Goal: Task Accomplishment & Management: Use online tool/utility

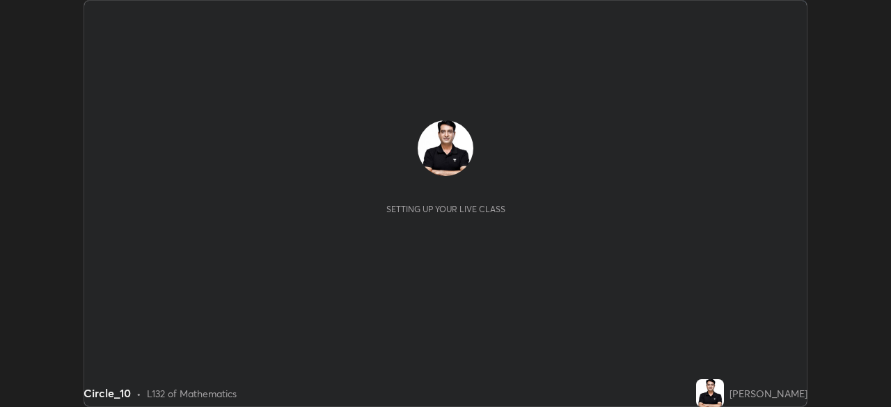
scroll to position [407, 890]
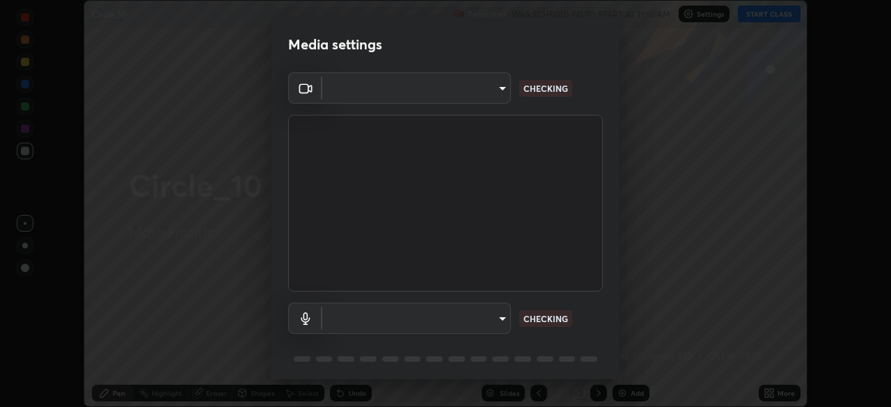
type input "f36d0f1cb1e517e403eb562553cc9316fa84c06912e358f11fd2e31d9439c7d6"
click at [501, 322] on body "Erase all Circle_10 Recording WAS SCHEDULED TO START AT 11:10 AM Settings START…" at bounding box center [445, 203] width 891 height 407
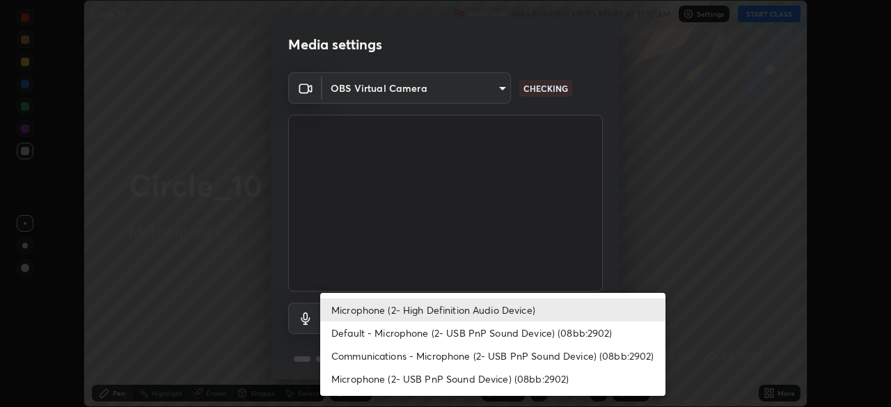
click at [489, 338] on li "Default - Microphone (2- USB PnP Sound Device) (08bb:2902)" at bounding box center [492, 333] width 345 height 23
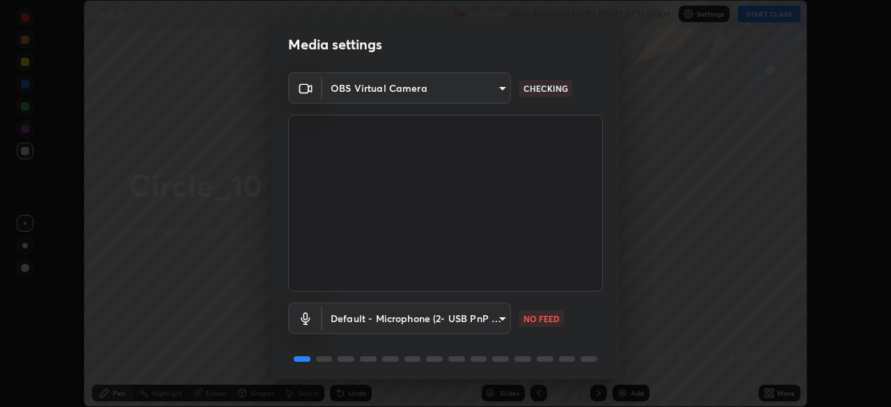
click at [500, 318] on body "Erase all Circle_10 Recording WAS SCHEDULED TO START AT 11:10 AM Settings START…" at bounding box center [445, 203] width 891 height 407
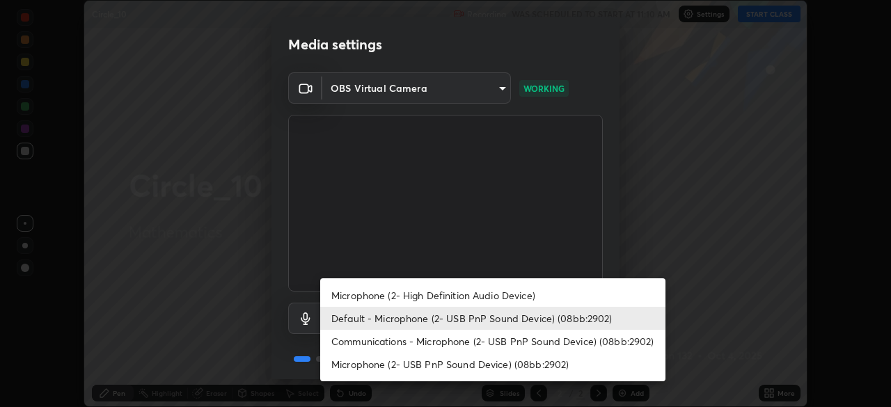
click at [490, 345] on li "Communications - Microphone (2- USB PnP Sound Device) (08bb:2902)" at bounding box center [492, 341] width 345 height 23
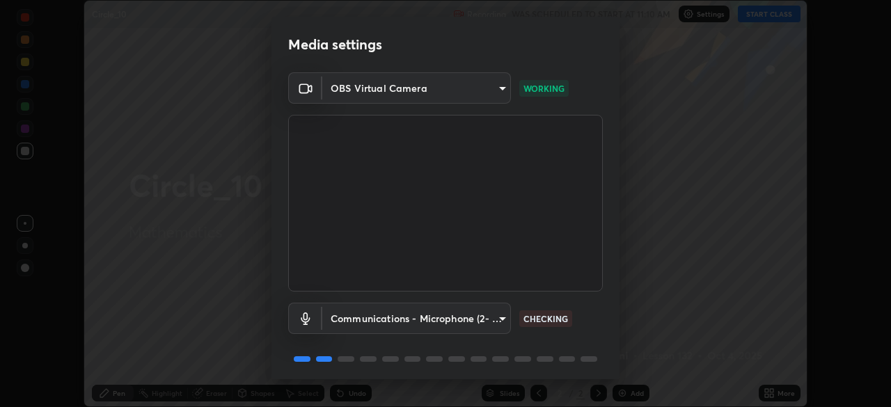
click at [494, 321] on body "Erase all Circle_10 Recording WAS SCHEDULED TO START AT 11:10 AM Settings START…" at bounding box center [445, 203] width 891 height 407
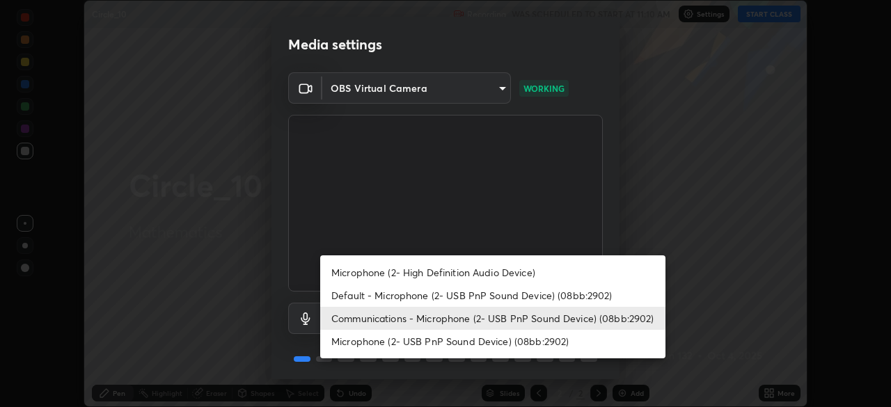
click at [506, 343] on li "Microphone (2- USB PnP Sound Device) (08bb:2902)" at bounding box center [492, 341] width 345 height 23
type input "8c92c57788dc741539010d92250a830e0639d61b3b652a0d7806d57e324f0640"
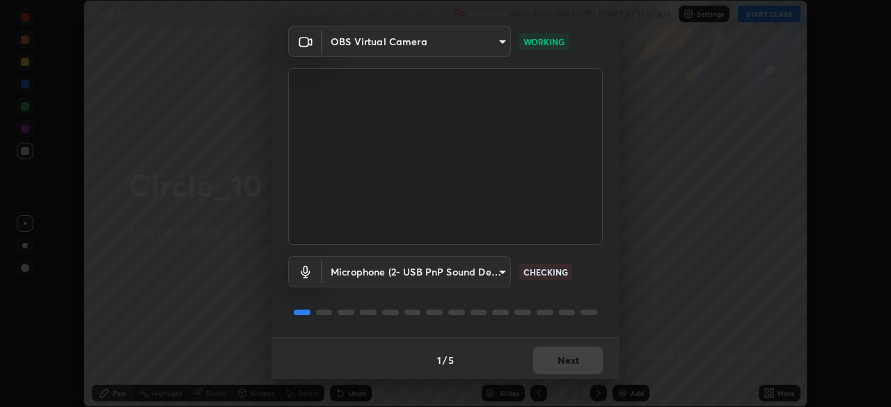
scroll to position [49, 0]
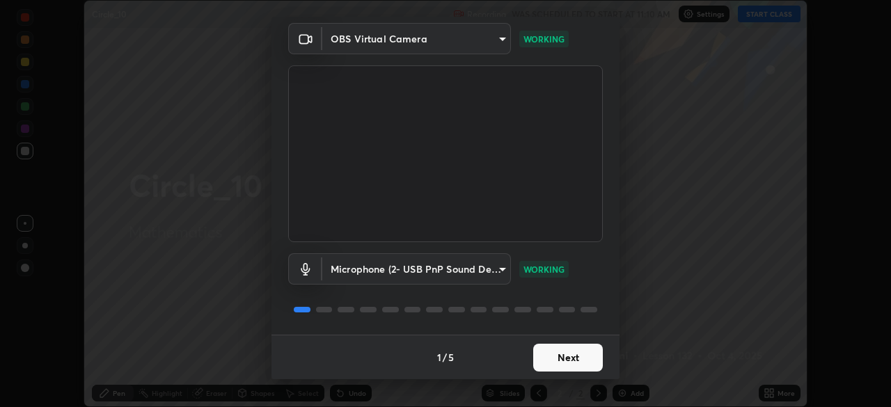
click at [572, 357] on button "Next" at bounding box center [568, 358] width 70 height 28
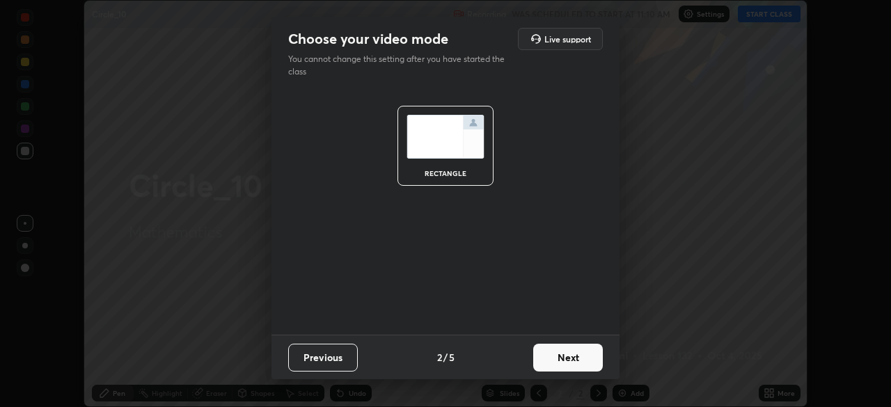
scroll to position [0, 0]
click at [575, 361] on button "Next" at bounding box center [568, 358] width 70 height 28
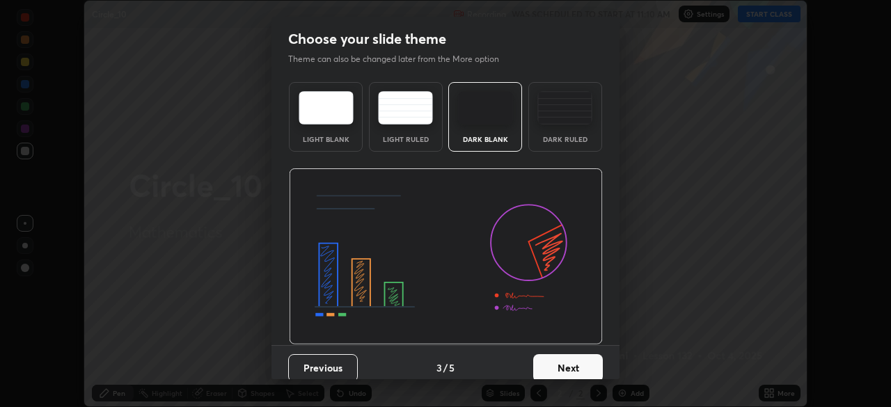
click at [581, 362] on button "Next" at bounding box center [568, 368] width 70 height 28
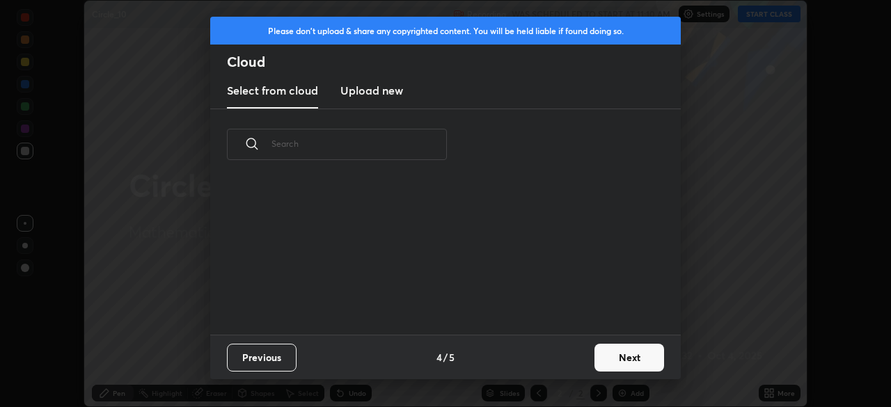
scroll to position [88, 447]
click at [622, 361] on button "Next" at bounding box center [630, 358] width 70 height 28
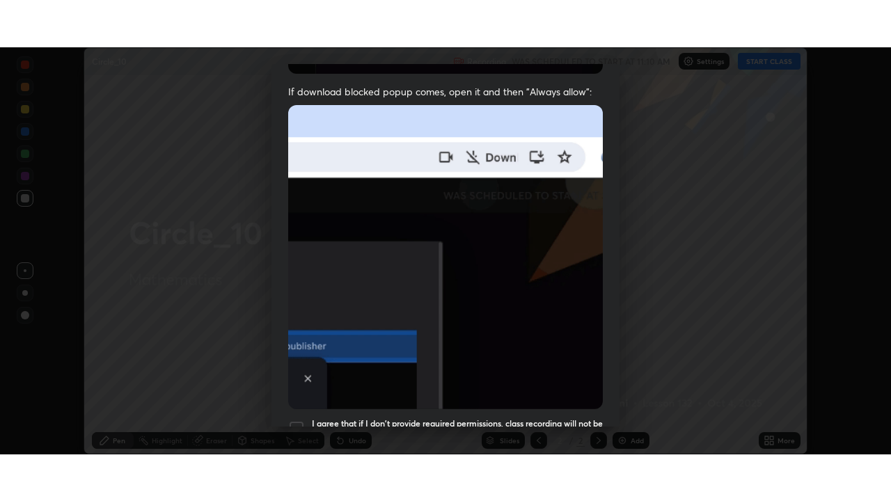
scroll to position [333, 0]
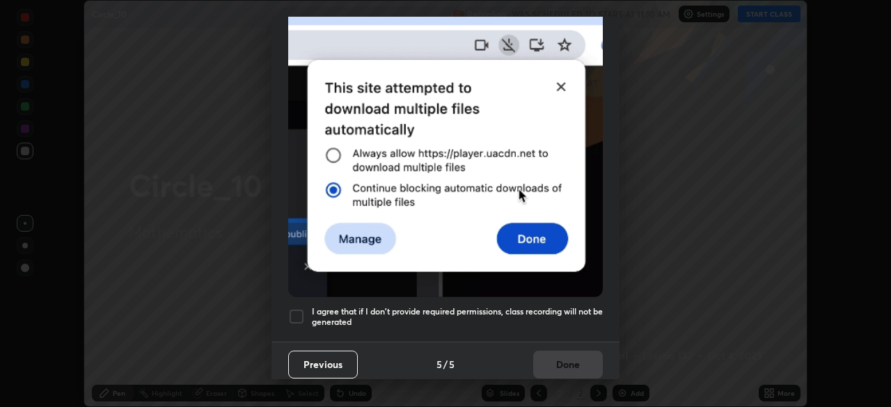
click at [300, 312] on div at bounding box center [296, 316] width 17 height 17
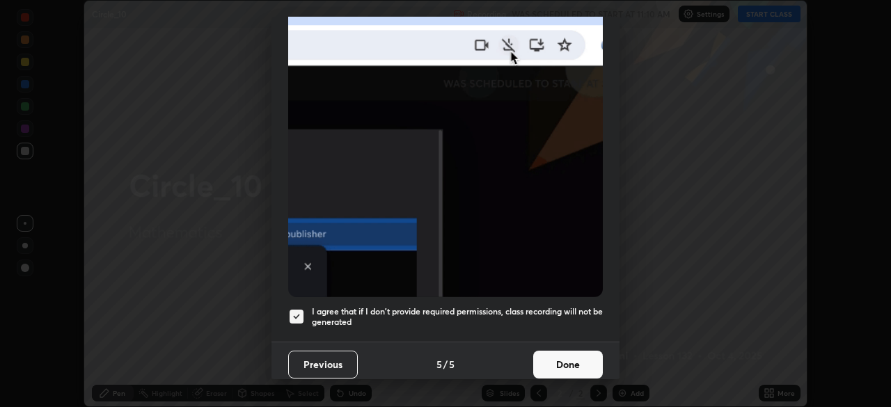
click at [554, 361] on button "Done" at bounding box center [568, 365] width 70 height 28
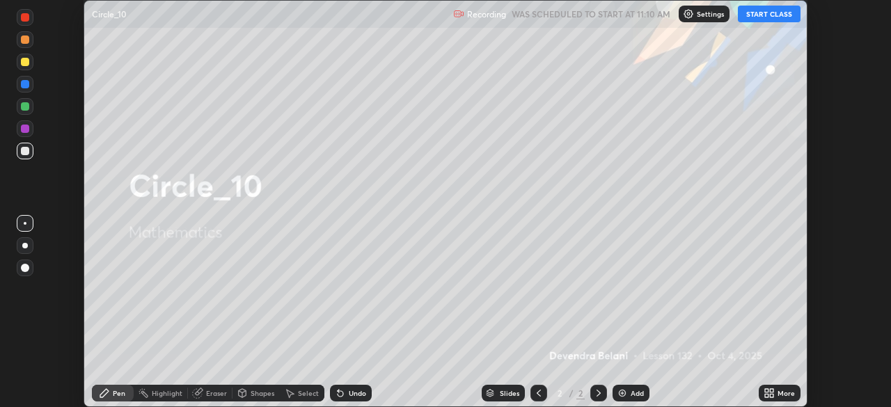
click at [779, 20] on button "START CLASS" at bounding box center [769, 14] width 63 height 17
click at [770, 394] on icon at bounding box center [771, 395] width 3 height 3
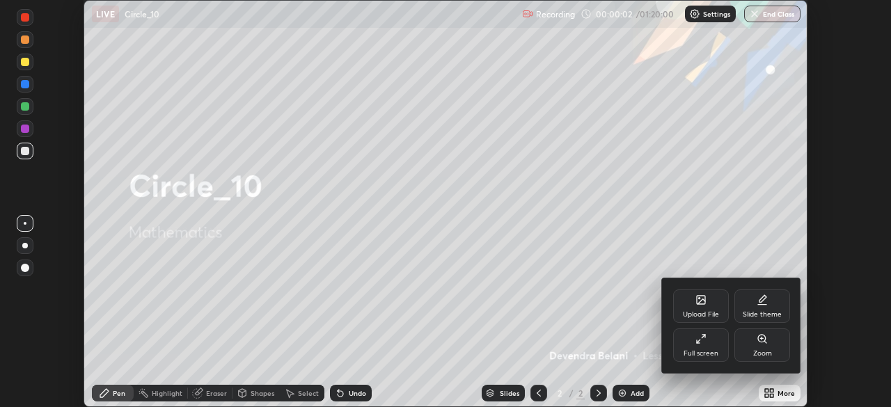
click at [700, 350] on div "Full screen" at bounding box center [701, 353] width 35 height 7
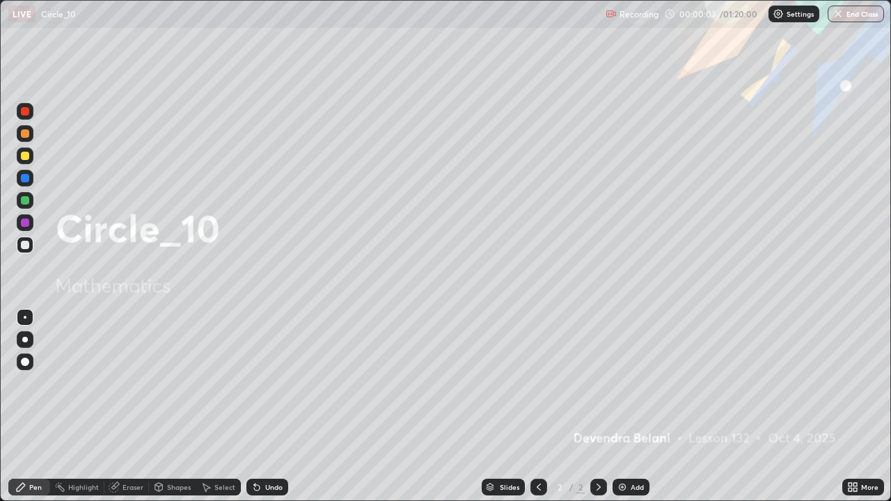
scroll to position [501, 891]
click at [605, 407] on div at bounding box center [598, 487] width 17 height 17
click at [618, 407] on div "Add" at bounding box center [631, 487] width 37 height 17
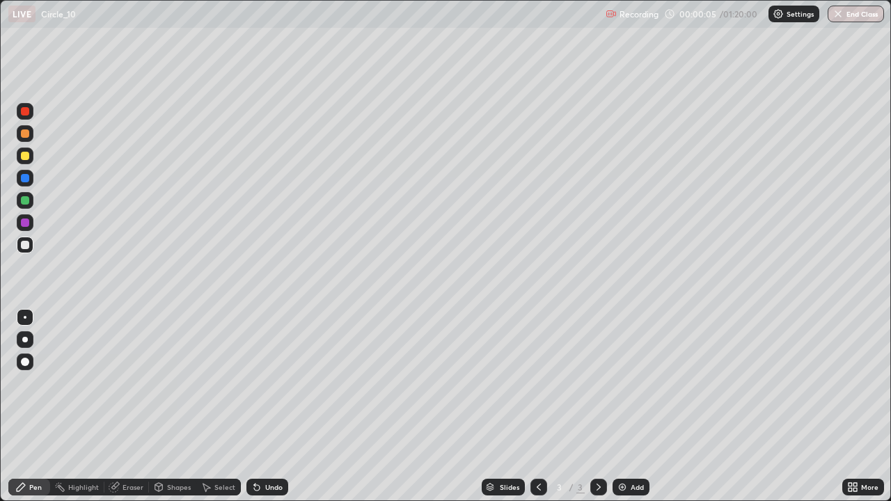
click at [29, 162] on div at bounding box center [25, 156] width 17 height 17
click at [26, 201] on div at bounding box center [25, 200] width 8 height 8
click at [255, 407] on icon at bounding box center [257, 488] width 6 height 6
click at [269, 407] on div "Undo" at bounding box center [267, 487] width 42 height 17
click at [30, 160] on div at bounding box center [25, 156] width 17 height 17
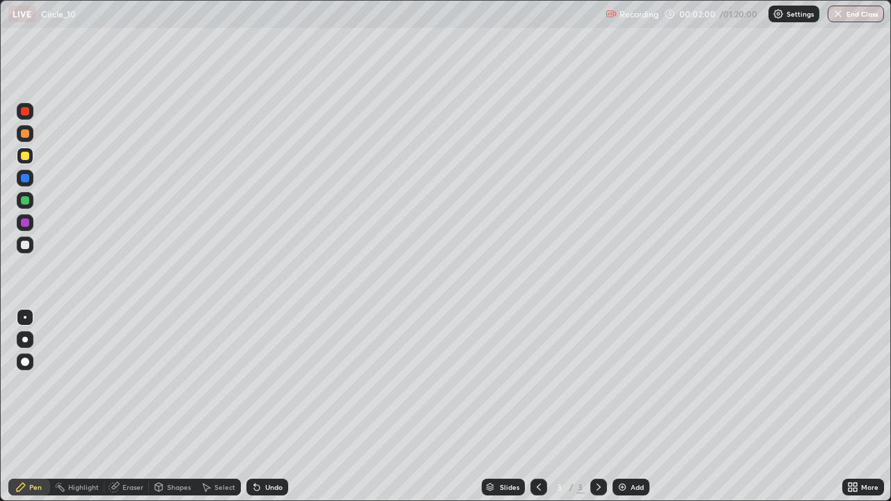
click at [25, 201] on div at bounding box center [25, 200] width 8 height 8
click at [26, 245] on div at bounding box center [25, 245] width 8 height 8
click at [25, 139] on div at bounding box center [25, 133] width 17 height 17
click at [25, 200] on div at bounding box center [25, 200] width 8 height 8
click at [24, 225] on div at bounding box center [25, 223] width 8 height 8
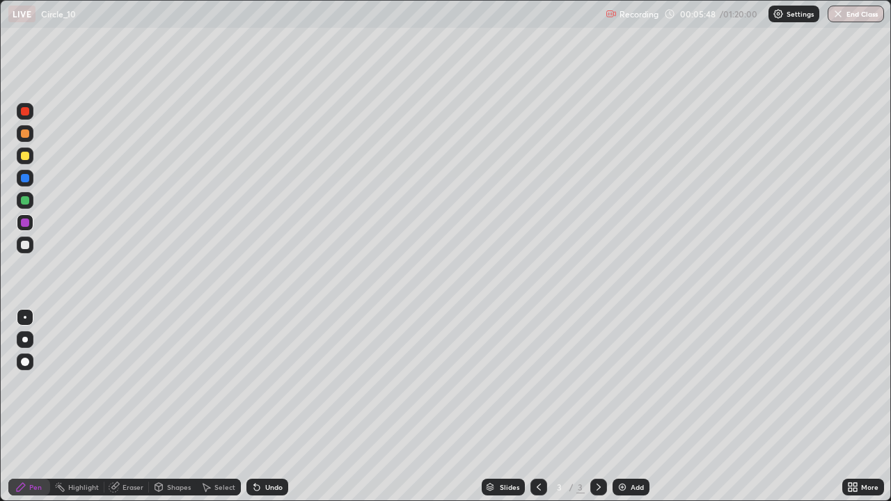
click at [615, 407] on div "Add" at bounding box center [631, 487] width 37 height 17
click at [23, 250] on div at bounding box center [25, 245] width 17 height 17
click at [273, 407] on div "Undo" at bounding box center [273, 487] width 17 height 7
click at [278, 407] on div "Undo" at bounding box center [273, 487] width 17 height 7
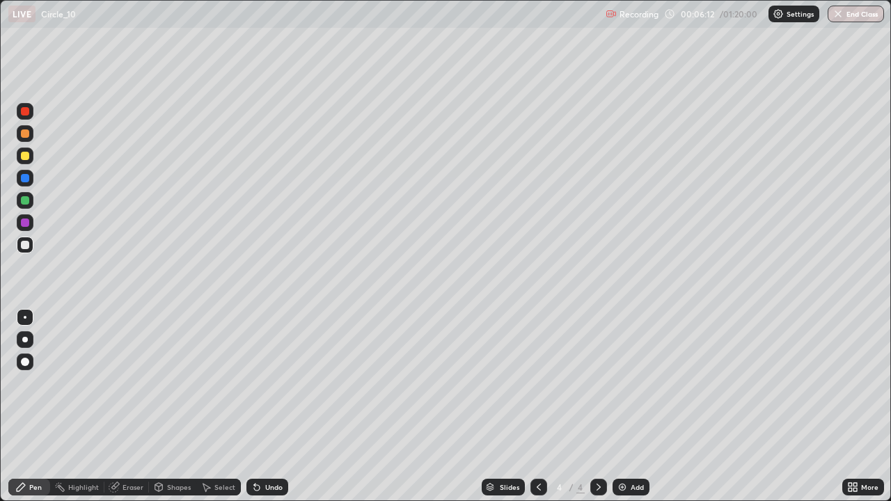
click at [281, 407] on div "Undo" at bounding box center [267, 487] width 42 height 17
click at [273, 407] on div "Undo" at bounding box center [273, 487] width 17 height 7
click at [27, 226] on div at bounding box center [25, 223] width 8 height 8
click at [33, 207] on div at bounding box center [25, 200] width 17 height 22
click at [24, 246] on div at bounding box center [25, 245] width 8 height 8
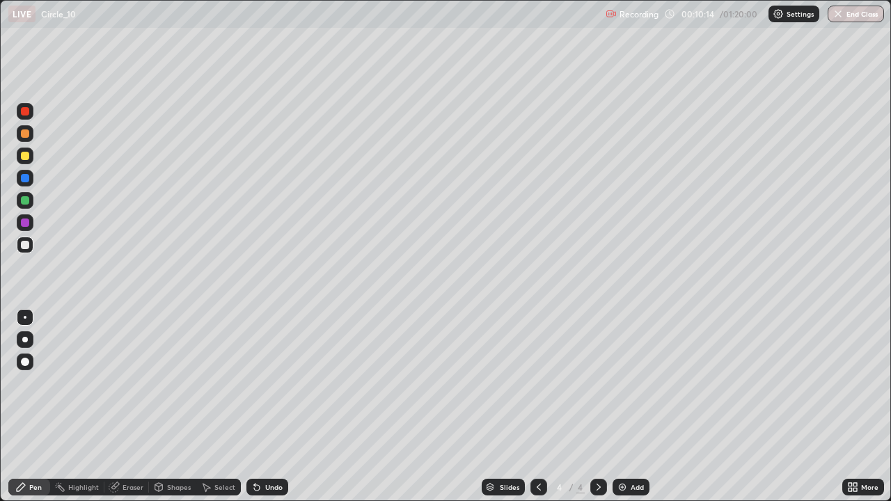
click at [27, 162] on div at bounding box center [25, 156] width 17 height 17
click at [27, 251] on div at bounding box center [25, 245] width 17 height 17
click at [537, 407] on icon at bounding box center [539, 487] width 4 height 7
click at [595, 407] on icon at bounding box center [598, 487] width 11 height 11
click at [597, 407] on icon at bounding box center [598, 487] width 11 height 11
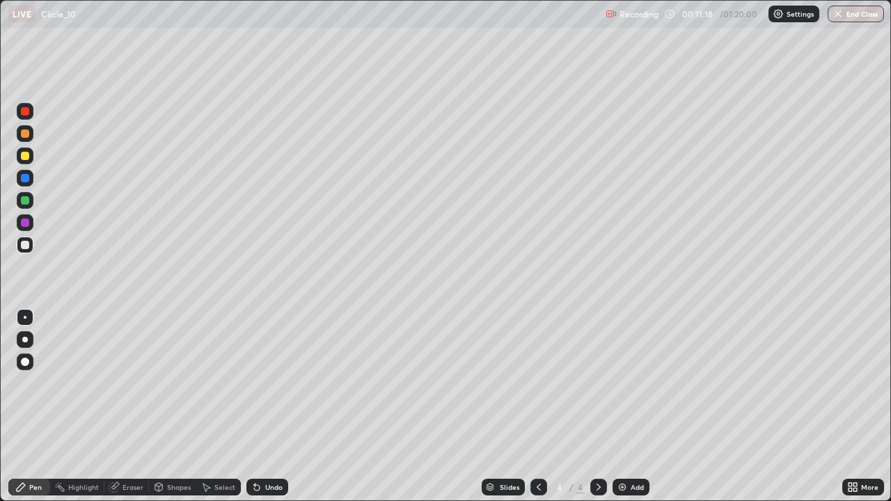
click at [597, 407] on icon at bounding box center [598, 487] width 11 height 11
click at [596, 407] on icon at bounding box center [598, 487] width 11 height 11
click at [621, 407] on img at bounding box center [622, 487] width 11 height 11
click at [24, 157] on div at bounding box center [25, 156] width 8 height 8
click at [262, 407] on div "Undo" at bounding box center [267, 487] width 42 height 17
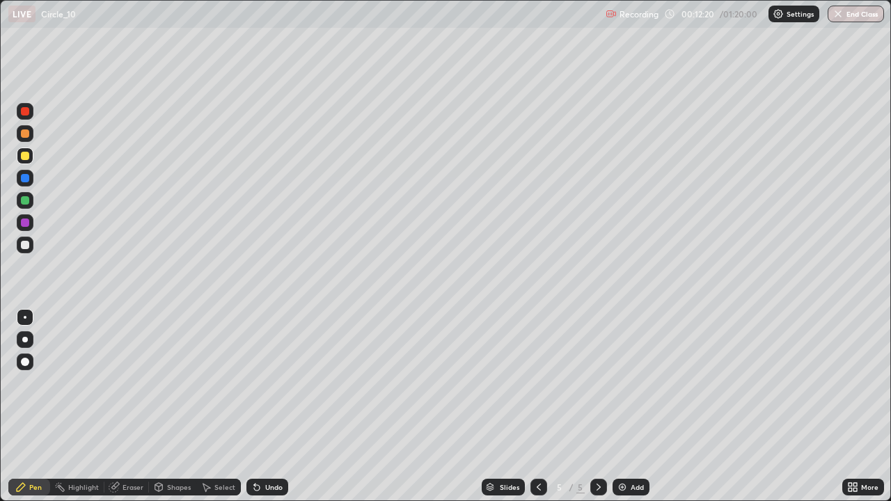
click at [26, 200] on div at bounding box center [25, 200] width 8 height 8
click at [633, 407] on div "Add" at bounding box center [637, 487] width 13 height 7
click at [26, 245] on div at bounding box center [25, 245] width 8 height 8
click at [26, 139] on div at bounding box center [25, 133] width 17 height 17
click at [25, 157] on div at bounding box center [25, 156] width 8 height 8
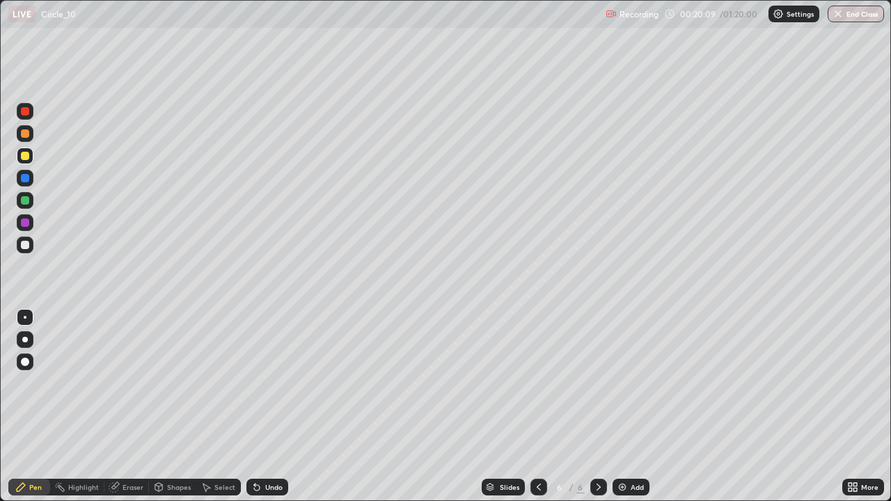
click at [24, 139] on div at bounding box center [25, 133] width 17 height 17
click at [26, 162] on div at bounding box center [25, 156] width 17 height 17
click at [537, 407] on icon at bounding box center [538, 487] width 11 height 11
click at [597, 407] on icon at bounding box center [598, 487] width 11 height 11
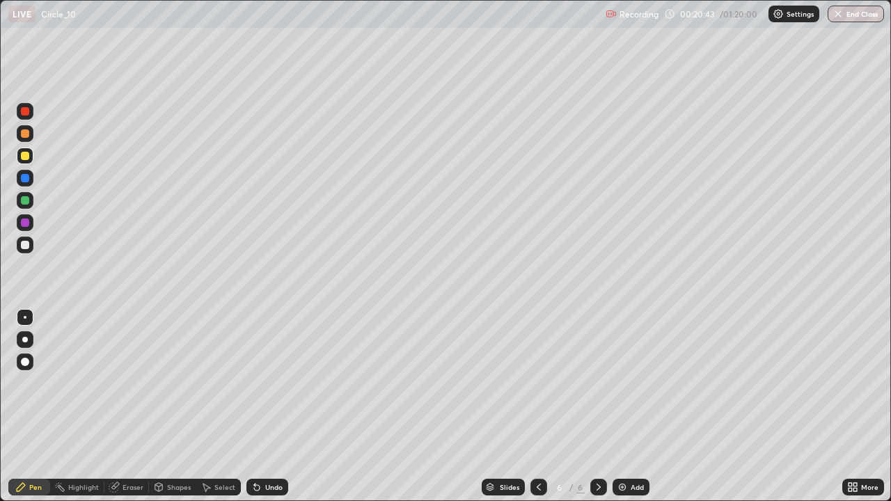
click at [597, 407] on icon at bounding box center [599, 487] width 4 height 7
click at [617, 407] on img at bounding box center [622, 487] width 11 height 11
click at [30, 240] on div at bounding box center [25, 245] width 17 height 17
click at [18, 161] on div at bounding box center [25, 156] width 17 height 17
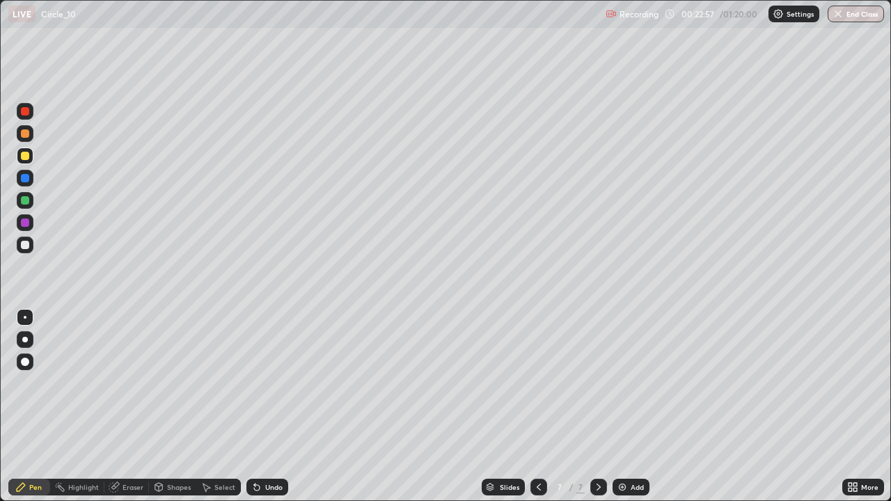
click at [24, 247] on div at bounding box center [25, 245] width 8 height 8
click at [537, 407] on icon at bounding box center [538, 487] width 11 height 11
click at [539, 407] on icon at bounding box center [538, 487] width 11 height 11
click at [604, 407] on div at bounding box center [598, 487] width 17 height 17
click at [597, 407] on icon at bounding box center [598, 487] width 11 height 11
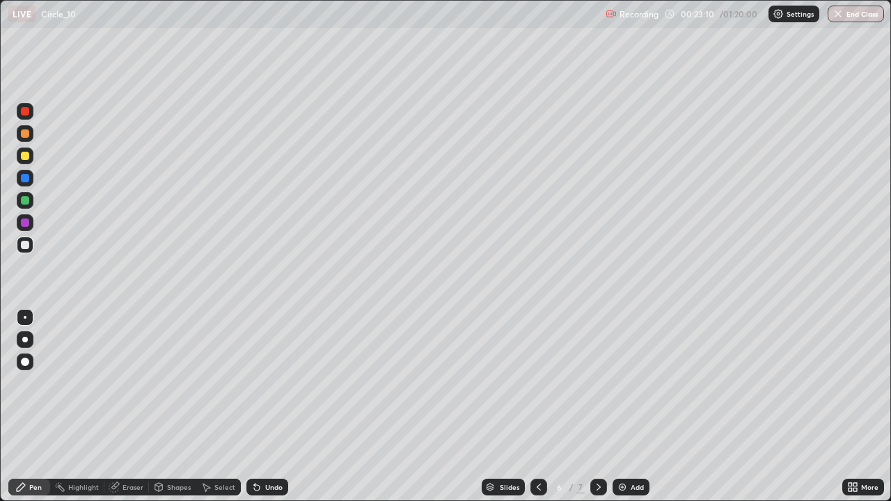
click at [597, 407] on icon at bounding box center [598, 487] width 11 height 11
click at [628, 407] on div "Add" at bounding box center [631, 487] width 37 height 17
click at [26, 162] on div at bounding box center [25, 156] width 17 height 17
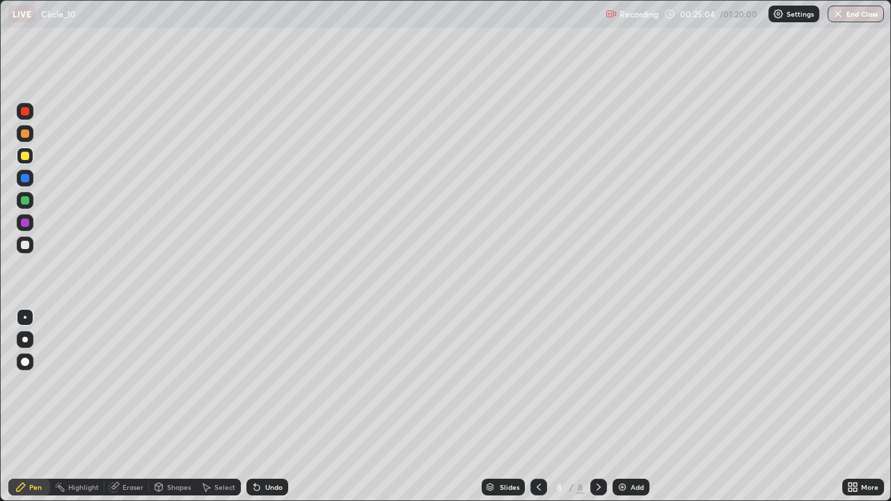
click at [23, 206] on div at bounding box center [25, 200] width 17 height 17
click at [633, 407] on div "Add" at bounding box center [631, 487] width 37 height 17
click at [25, 248] on div at bounding box center [25, 245] width 8 height 8
click at [31, 207] on div at bounding box center [25, 200] width 17 height 22
click at [31, 160] on div at bounding box center [25, 156] width 17 height 17
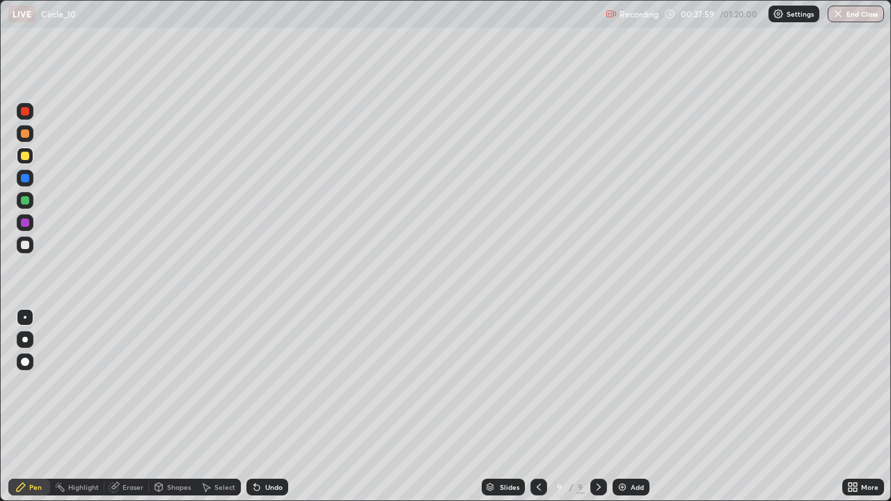
click at [25, 250] on div at bounding box center [25, 245] width 17 height 17
click at [274, 407] on div "Undo" at bounding box center [273, 487] width 17 height 7
click at [274, 407] on div "Undo" at bounding box center [267, 487] width 42 height 17
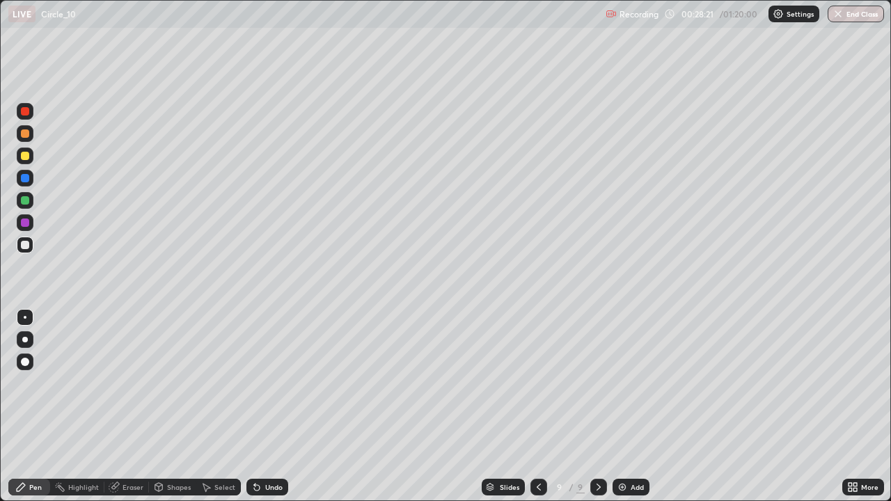
click at [274, 407] on div "Undo" at bounding box center [267, 487] width 42 height 17
click at [275, 407] on div "Undo" at bounding box center [267, 487] width 42 height 17
click at [277, 407] on div "Undo" at bounding box center [267, 487] width 42 height 17
click at [275, 407] on div "Undo" at bounding box center [273, 487] width 17 height 7
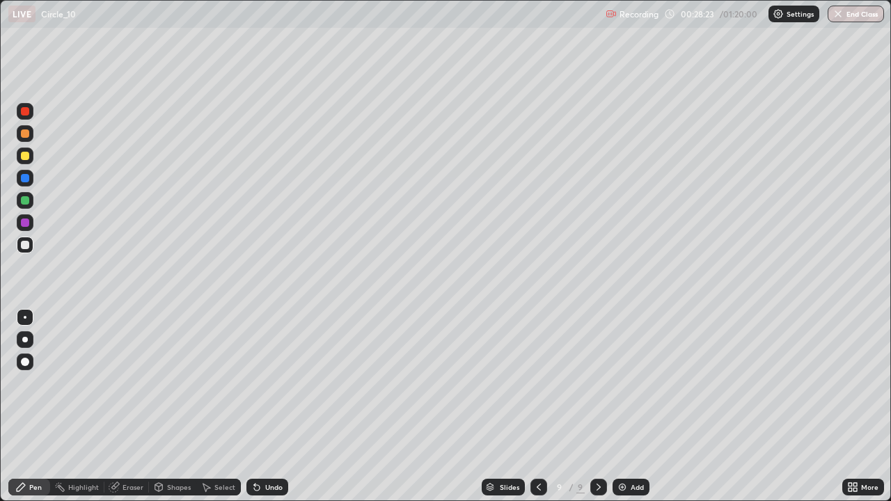
click at [278, 407] on div "Undo" at bounding box center [273, 487] width 17 height 7
click at [283, 407] on div "Undo" at bounding box center [267, 487] width 42 height 17
click at [275, 407] on div "Undo" at bounding box center [273, 487] width 17 height 7
click at [276, 407] on div "Undo" at bounding box center [267, 487] width 42 height 17
click at [25, 223] on div at bounding box center [25, 223] width 8 height 8
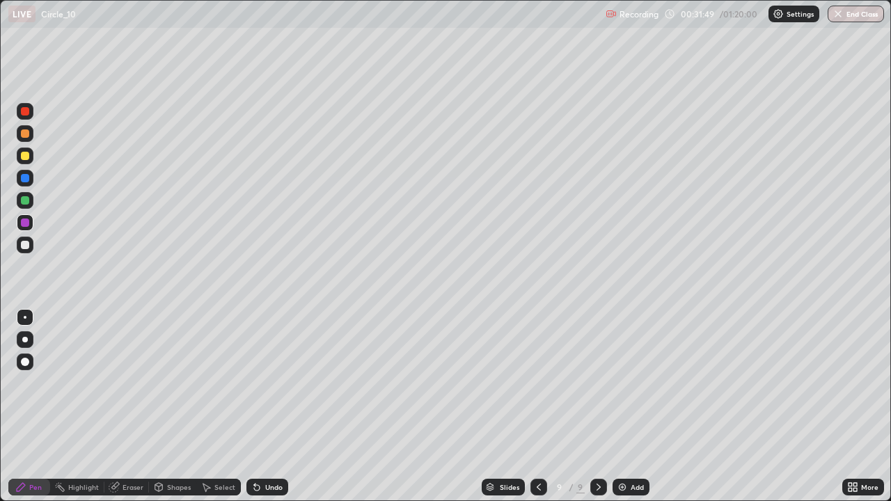
click at [22, 157] on div at bounding box center [25, 156] width 8 height 8
click at [24, 201] on div at bounding box center [25, 200] width 8 height 8
click at [632, 407] on div "Add" at bounding box center [631, 487] width 37 height 17
click at [269, 407] on div "Undo" at bounding box center [267, 487] width 42 height 17
click at [273, 407] on div "Undo" at bounding box center [273, 487] width 17 height 7
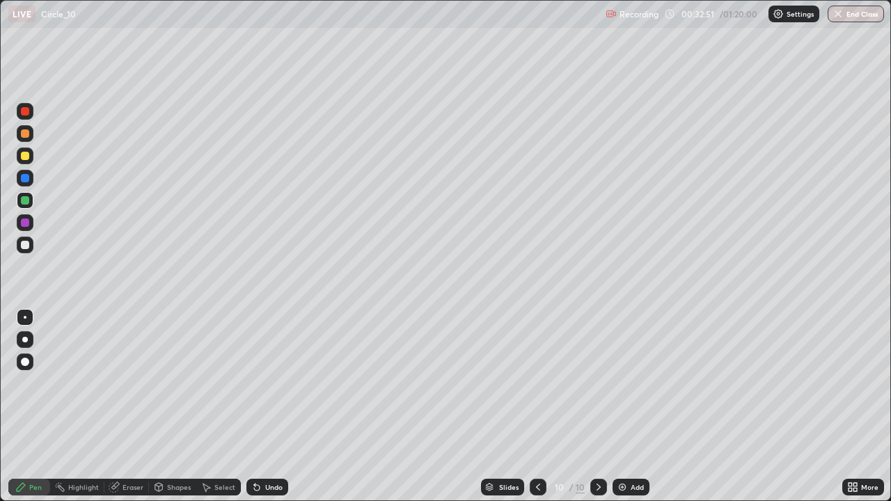
click at [262, 407] on div "Undo" at bounding box center [267, 487] width 42 height 17
click at [269, 407] on div "Undo" at bounding box center [267, 487] width 42 height 17
click at [274, 407] on div "Undo" at bounding box center [267, 487] width 42 height 17
click at [276, 407] on div "Undo" at bounding box center [267, 487] width 42 height 17
click at [26, 245] on div at bounding box center [25, 245] width 8 height 8
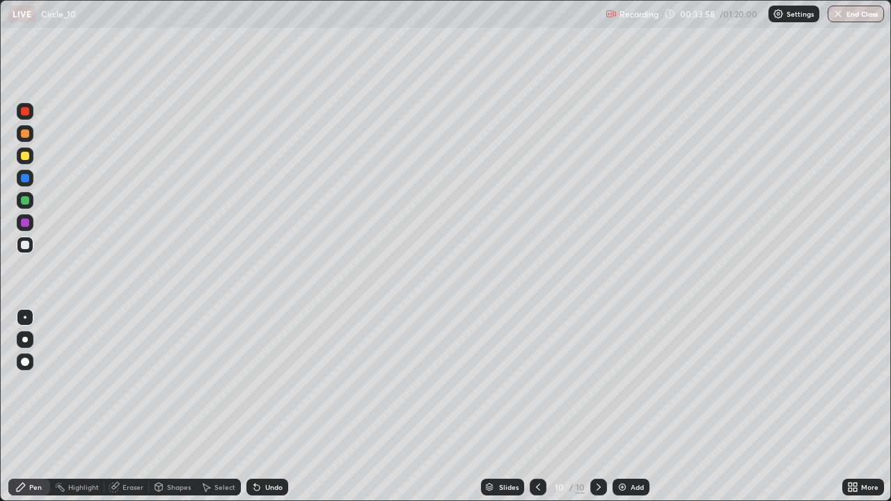
click at [274, 407] on div "Undo" at bounding box center [273, 487] width 17 height 7
click at [280, 407] on div "Undo" at bounding box center [267, 487] width 42 height 17
click at [128, 407] on div "Eraser" at bounding box center [133, 487] width 21 height 7
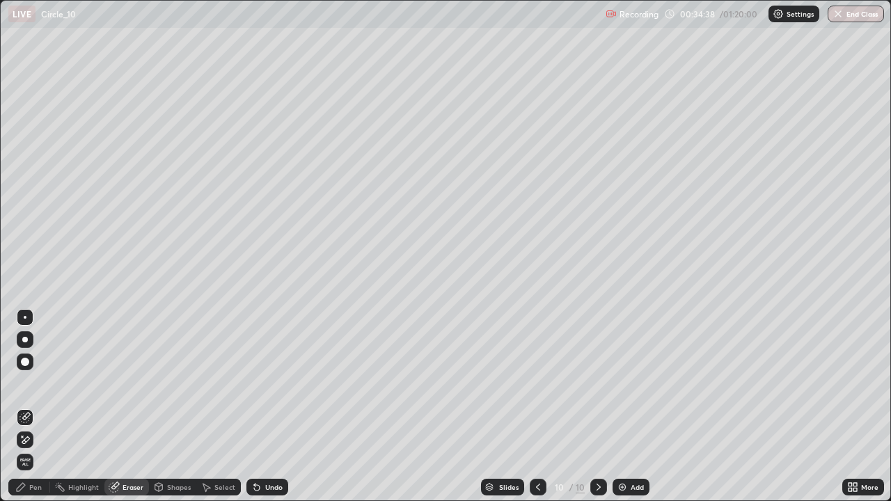
click at [33, 407] on div "Pen" at bounding box center [35, 487] width 13 height 7
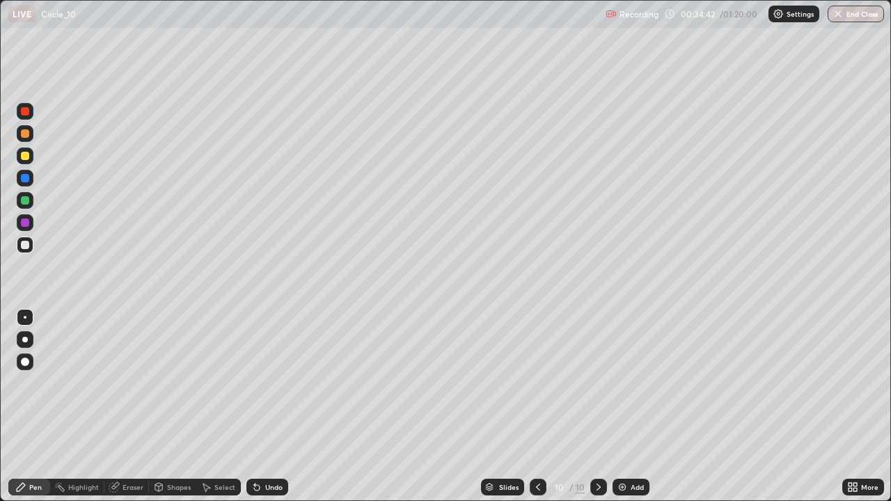
click at [130, 407] on div "Eraser" at bounding box center [133, 487] width 21 height 7
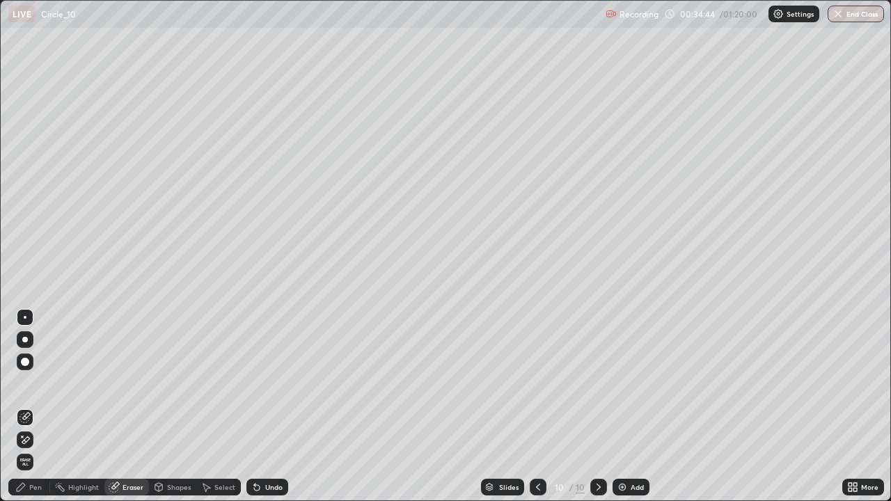
click at [32, 407] on div "Pen" at bounding box center [35, 487] width 13 height 7
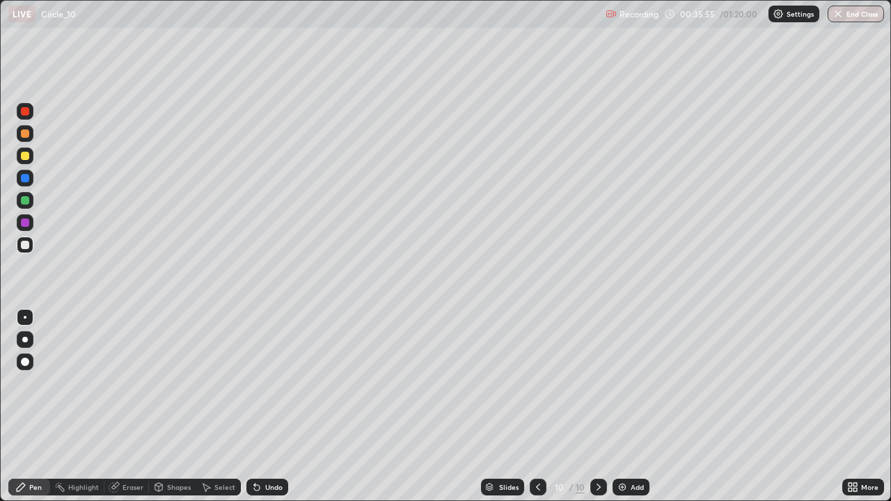
click at [31, 160] on div at bounding box center [25, 156] width 17 height 17
click at [29, 182] on div at bounding box center [25, 178] width 17 height 17
click at [709, 22] on div "Recording 00:36:17 / 01:20:00 Settings End Class" at bounding box center [745, 14] width 278 height 27
click at [657, 22] on div "Recording" at bounding box center [632, 14] width 53 height 27
click at [631, 24] on div "Recording" at bounding box center [632, 14] width 53 height 27
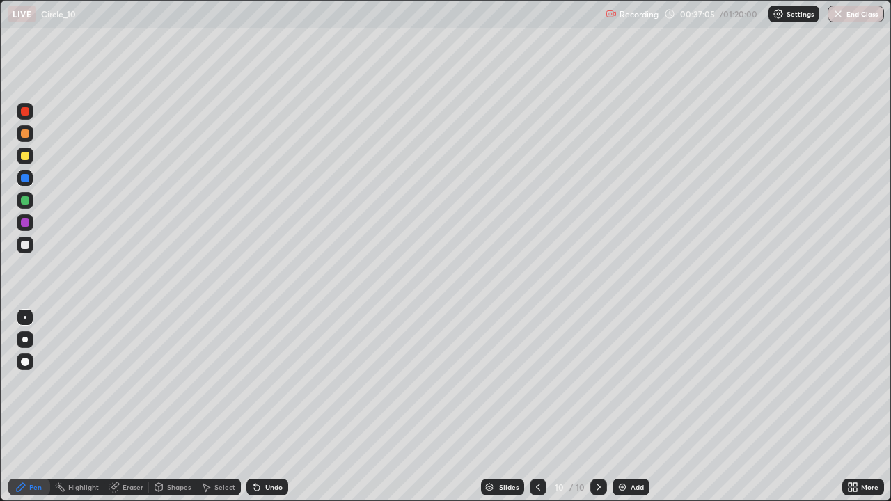
click at [23, 217] on div at bounding box center [25, 222] width 17 height 17
click at [25, 223] on div at bounding box center [25, 223] width 8 height 8
click at [25, 199] on div at bounding box center [25, 200] width 8 height 8
click at [637, 407] on div "Add" at bounding box center [637, 487] width 13 height 7
click at [31, 160] on div at bounding box center [25, 156] width 17 height 17
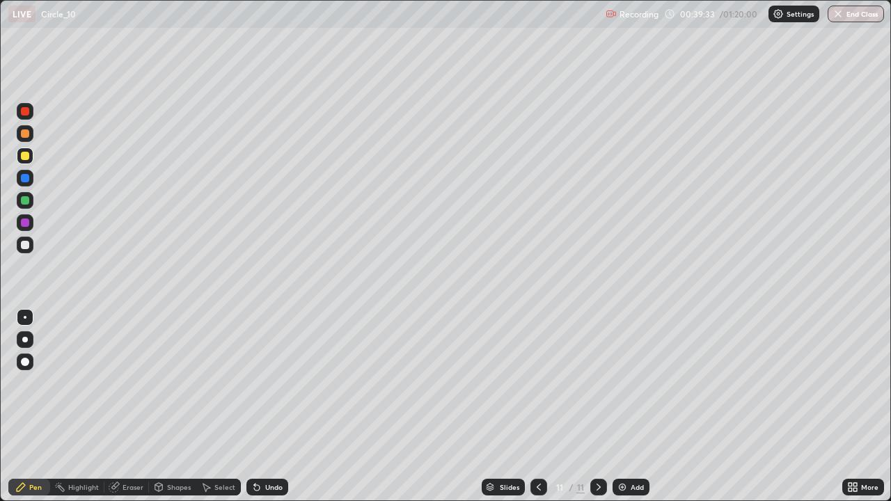
click at [269, 407] on div "Undo" at bounding box center [273, 487] width 17 height 7
click at [265, 407] on div "Undo" at bounding box center [273, 487] width 17 height 7
click at [272, 407] on div "Undo" at bounding box center [273, 487] width 17 height 7
click at [269, 407] on div "Undo" at bounding box center [273, 487] width 17 height 7
click at [273, 407] on div "Undo" at bounding box center [273, 487] width 17 height 7
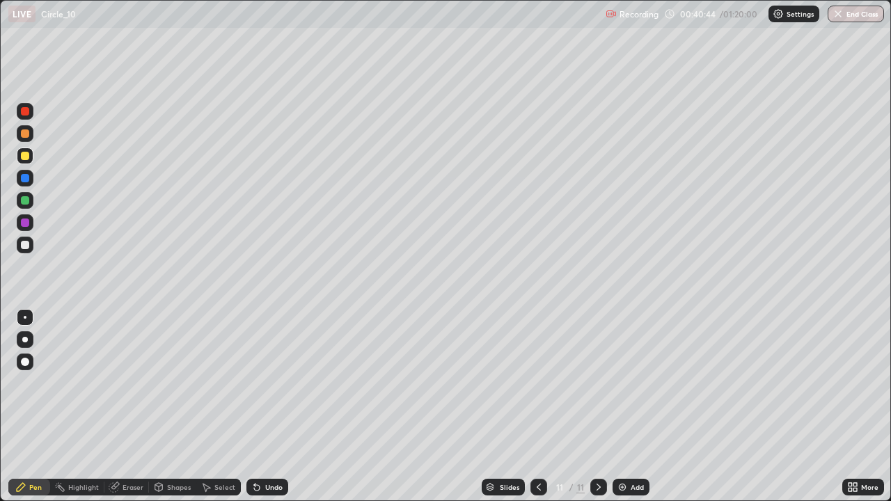
click at [22, 137] on div at bounding box center [25, 133] width 8 height 8
click at [25, 251] on div at bounding box center [25, 245] width 17 height 17
click at [29, 183] on div at bounding box center [25, 178] width 17 height 17
click at [26, 200] on div at bounding box center [25, 200] width 8 height 8
click at [139, 407] on div "Eraser" at bounding box center [126, 487] width 45 height 17
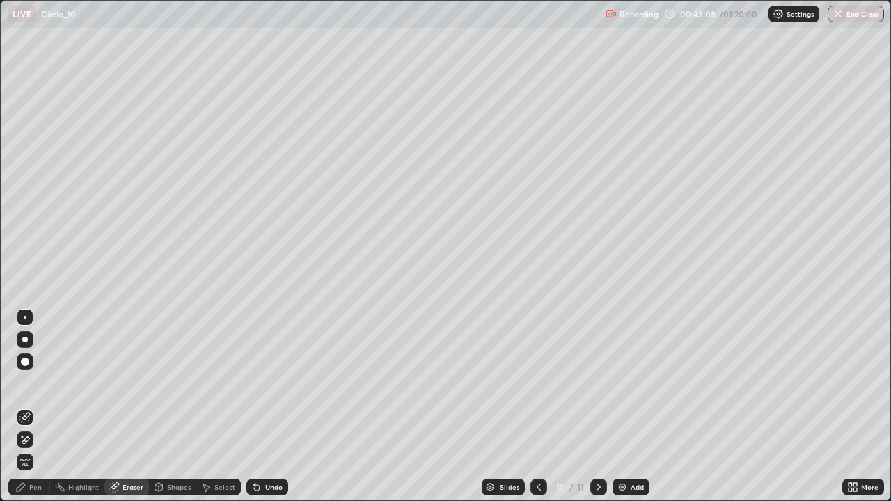
click at [42, 407] on div "Pen" at bounding box center [29, 487] width 42 height 17
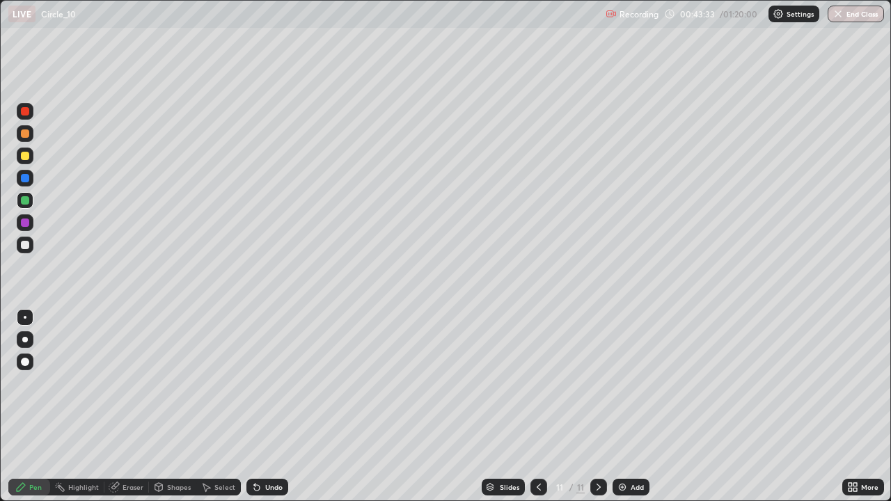
click at [31, 244] on div at bounding box center [25, 245] width 17 height 17
click at [31, 164] on div at bounding box center [25, 156] width 17 height 22
click at [26, 246] on div at bounding box center [25, 245] width 8 height 8
click at [23, 159] on div at bounding box center [25, 156] width 8 height 8
click at [617, 407] on img at bounding box center [622, 487] width 11 height 11
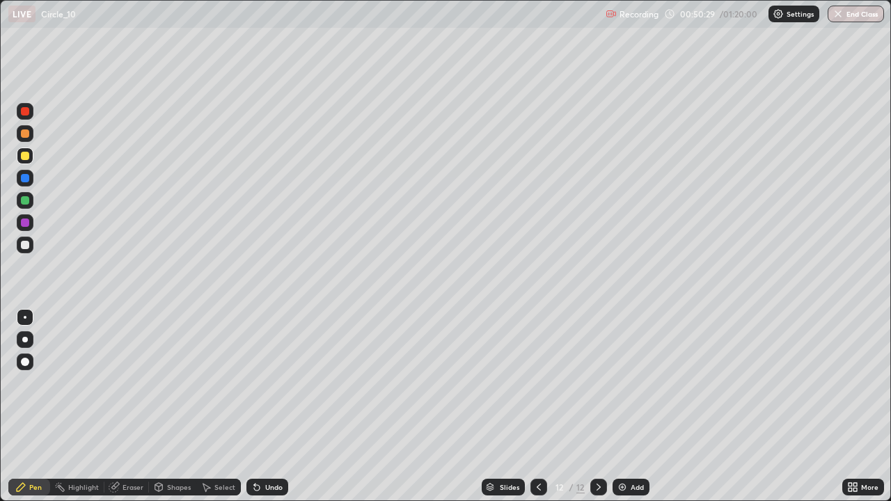
click at [22, 140] on div at bounding box center [25, 133] width 17 height 17
click at [278, 407] on div "Undo" at bounding box center [273, 487] width 17 height 7
click at [26, 203] on div at bounding box center [25, 200] width 8 height 8
click at [29, 157] on div at bounding box center [25, 156] width 8 height 8
click at [26, 245] on div at bounding box center [25, 245] width 8 height 8
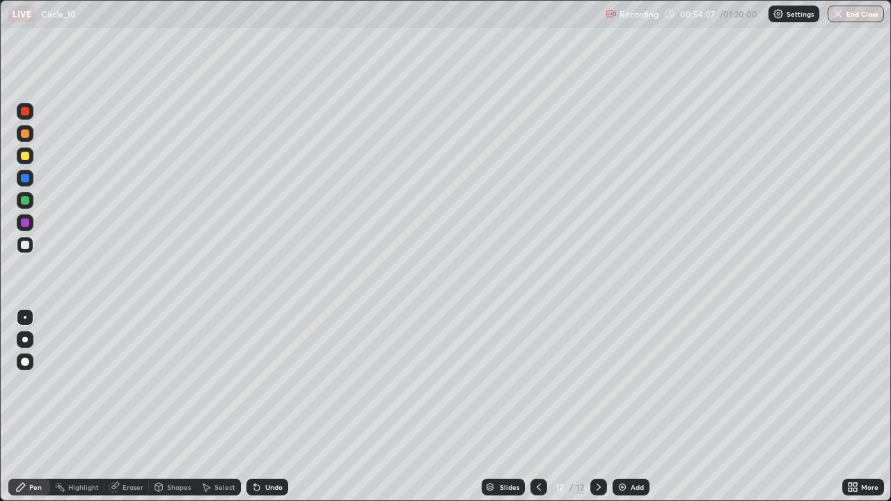
click at [30, 249] on div at bounding box center [25, 245] width 17 height 17
click at [24, 202] on div at bounding box center [25, 200] width 8 height 8
click at [31, 182] on div at bounding box center [25, 178] width 17 height 17
click at [636, 407] on div "Add" at bounding box center [631, 487] width 37 height 17
click at [537, 407] on icon at bounding box center [538, 487] width 11 height 11
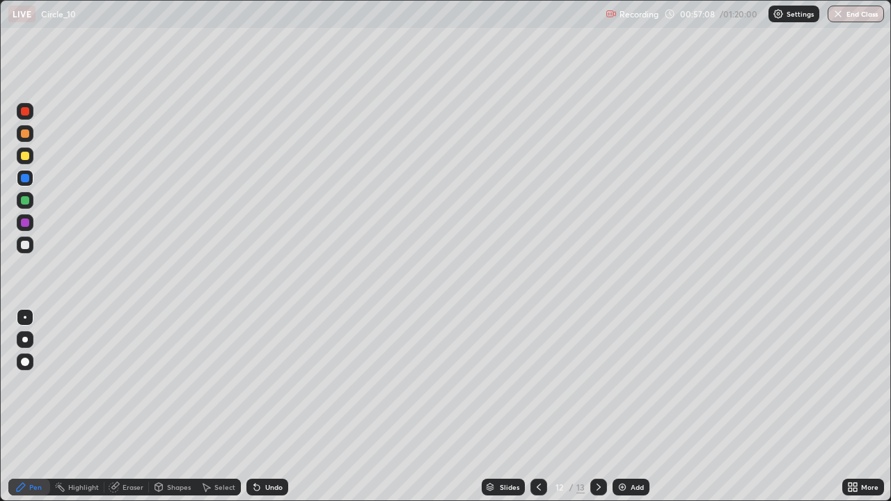
click at [603, 407] on div at bounding box center [598, 487] width 17 height 17
click at [261, 407] on div "Undo" at bounding box center [267, 487] width 42 height 17
click at [267, 407] on div "Undo" at bounding box center [267, 487] width 42 height 17
click at [271, 407] on div "Undo" at bounding box center [273, 487] width 17 height 7
click at [268, 407] on div "Undo" at bounding box center [273, 487] width 17 height 7
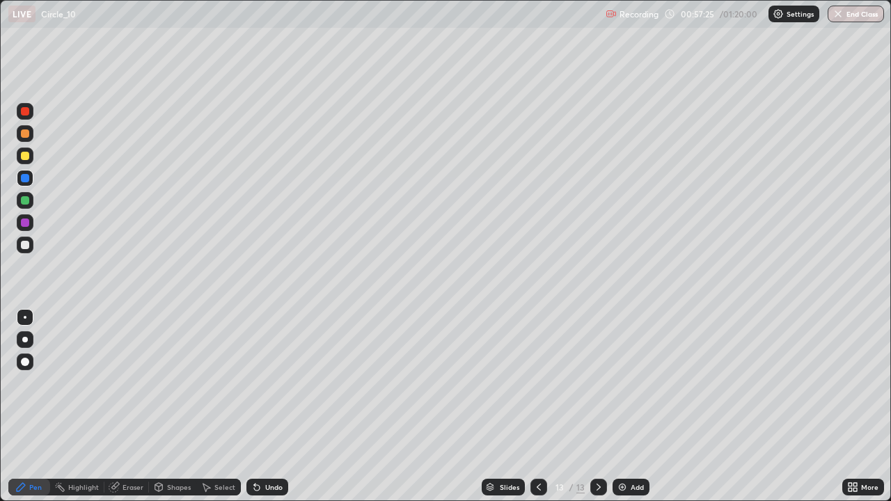
click at [269, 407] on div "Undo" at bounding box center [273, 487] width 17 height 7
click at [268, 407] on div "Undo" at bounding box center [267, 487] width 42 height 17
click at [25, 246] on div at bounding box center [25, 245] width 8 height 8
click at [269, 407] on div "Undo" at bounding box center [267, 487] width 42 height 17
click at [537, 407] on icon at bounding box center [538, 487] width 11 height 11
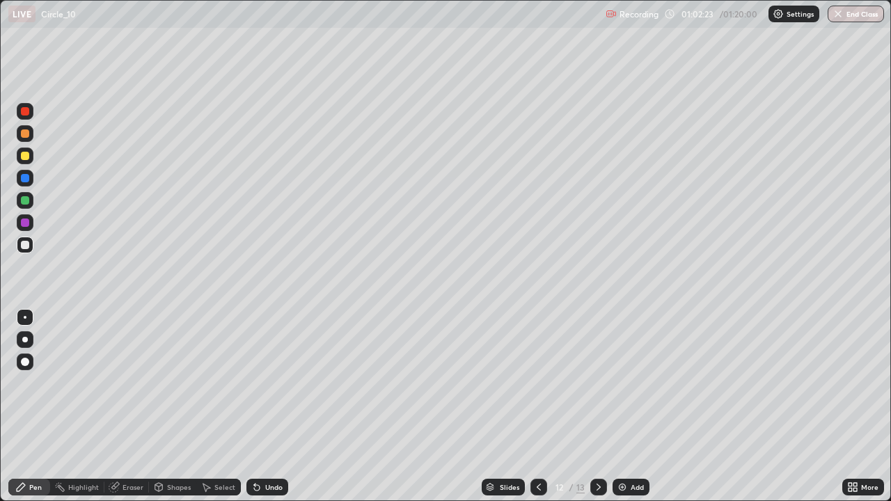
click at [597, 407] on icon at bounding box center [598, 487] width 11 height 11
click at [207, 407] on icon at bounding box center [205, 487] width 11 height 11
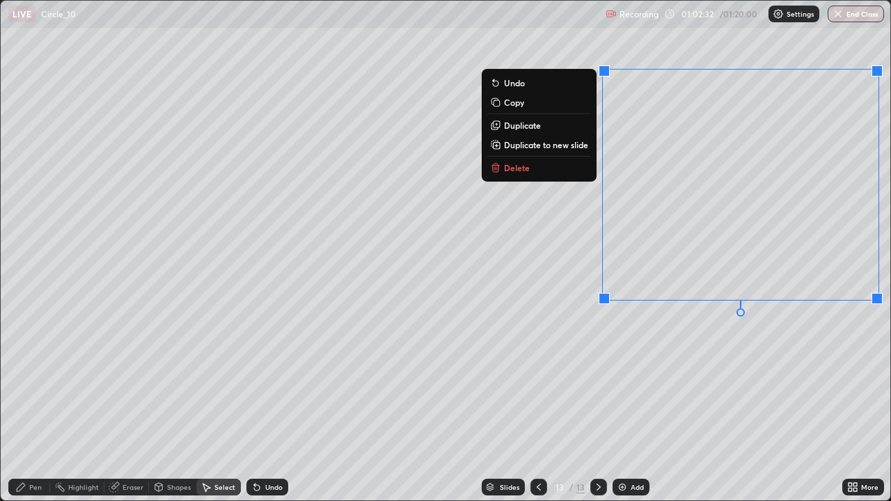
click at [544, 170] on button "Delete" at bounding box center [539, 167] width 104 height 17
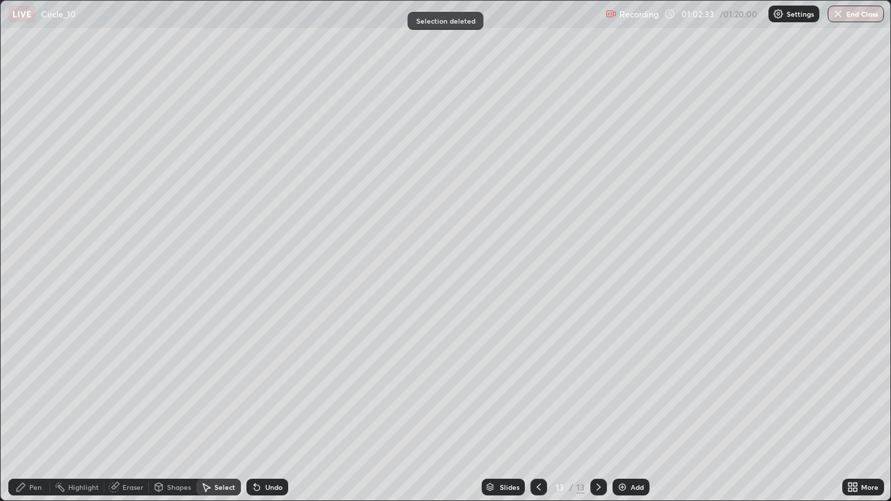
click at [27, 407] on div "Pen" at bounding box center [29, 487] width 42 height 17
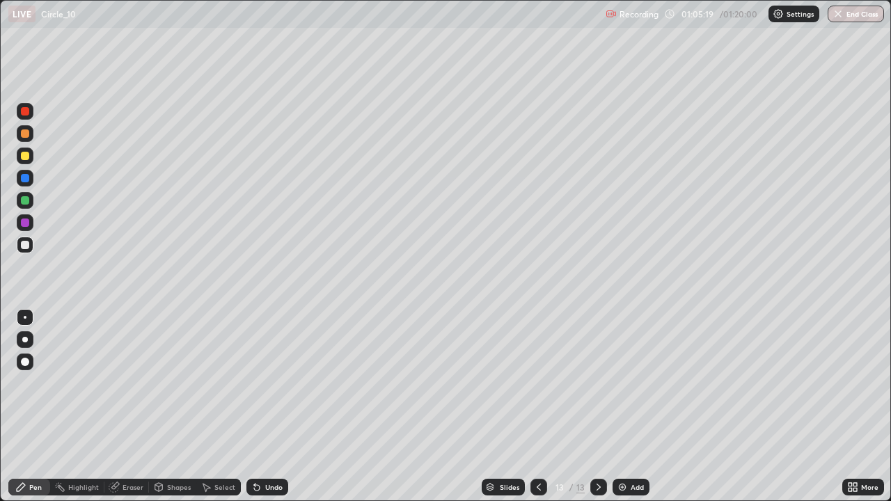
click at [31, 159] on div at bounding box center [25, 156] width 17 height 17
click at [214, 407] on div "Select" at bounding box center [218, 487] width 45 height 17
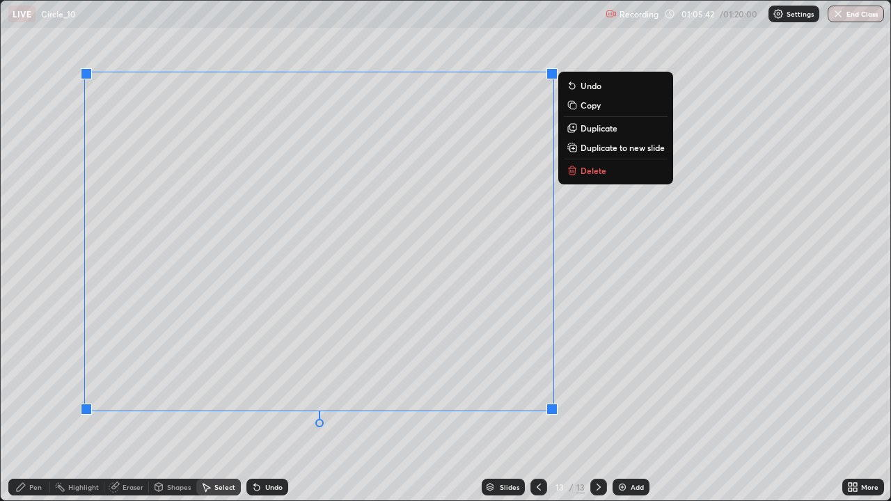
click at [585, 187] on div "0 ° Undo Copy Duplicate Duplicate to new slide Delete" at bounding box center [446, 251] width 890 height 500
click at [585, 178] on button "Delete" at bounding box center [616, 170] width 104 height 17
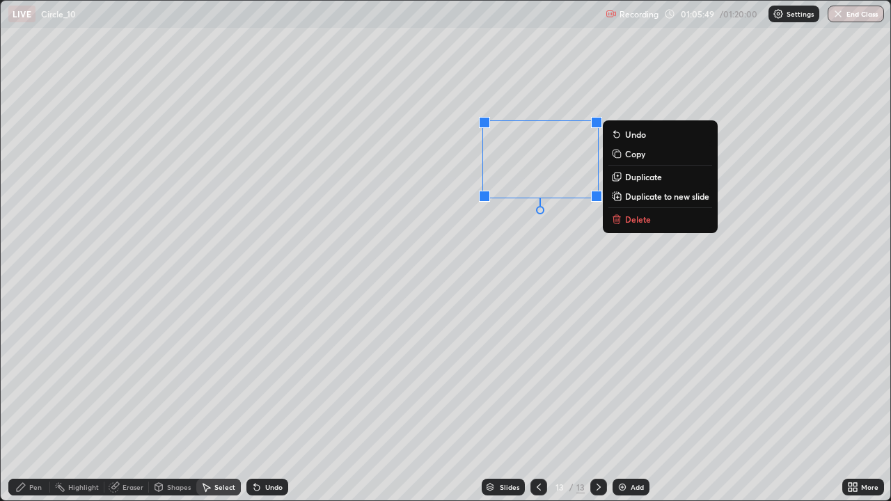
click at [626, 228] on button "Delete" at bounding box center [660, 219] width 104 height 17
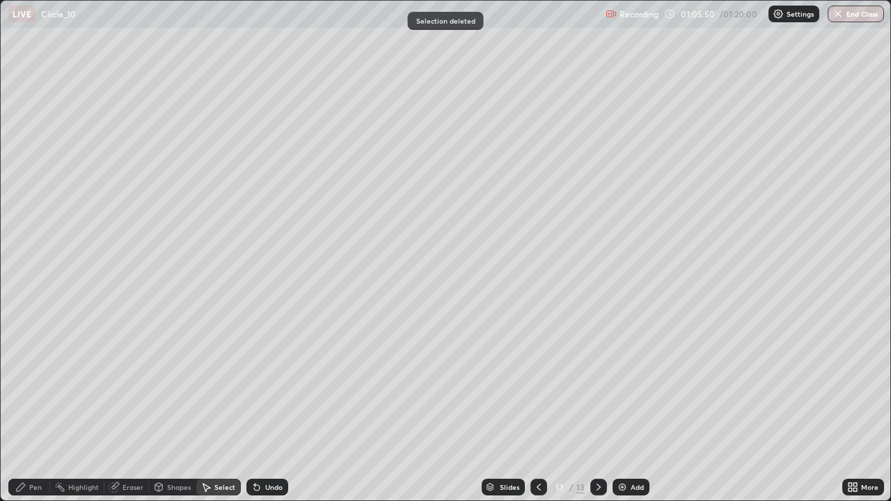
click at [36, 407] on div "Pen" at bounding box center [35, 487] width 13 height 7
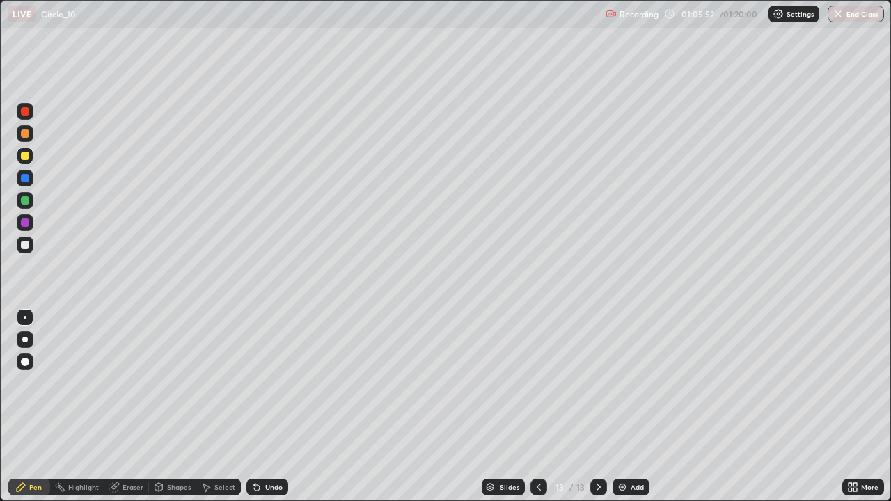
click at [28, 141] on div at bounding box center [25, 133] width 17 height 17
click at [268, 407] on div "Undo" at bounding box center [273, 487] width 17 height 7
click at [266, 407] on div "Undo" at bounding box center [267, 487] width 42 height 17
click at [262, 407] on div "Undo" at bounding box center [267, 487] width 42 height 17
click at [120, 407] on div "Eraser" at bounding box center [126, 487] width 45 height 17
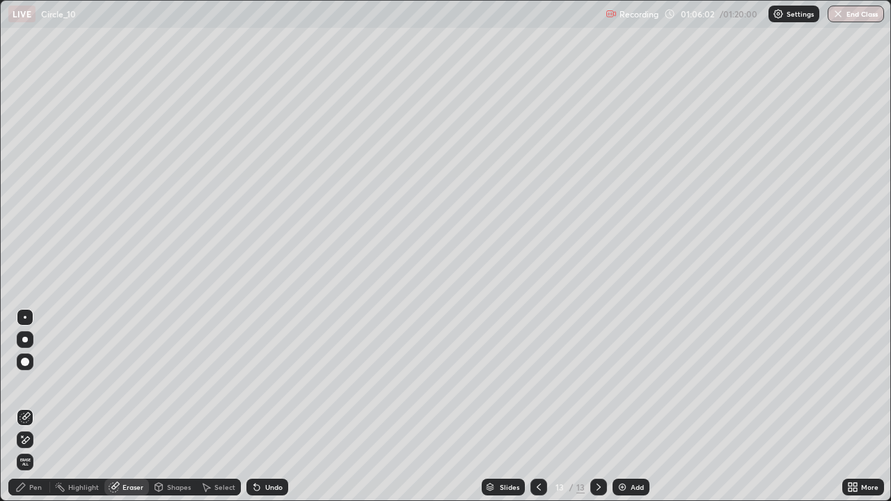
click at [31, 407] on div "Pen" at bounding box center [35, 487] width 13 height 7
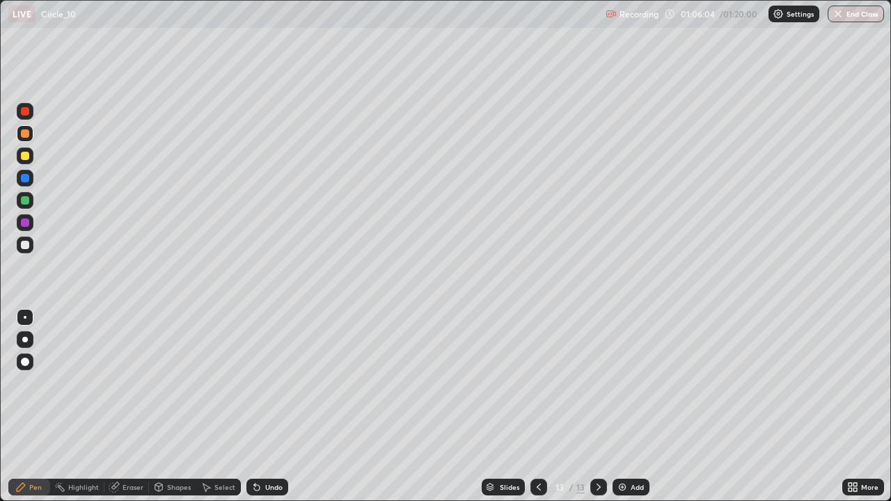
click at [26, 163] on div at bounding box center [25, 156] width 17 height 17
click at [276, 407] on div "Undo" at bounding box center [267, 487] width 42 height 17
click at [270, 407] on div "Undo" at bounding box center [273, 487] width 17 height 7
click at [265, 407] on div "Undo" at bounding box center [273, 487] width 17 height 7
click at [262, 407] on div "Undo" at bounding box center [267, 487] width 42 height 17
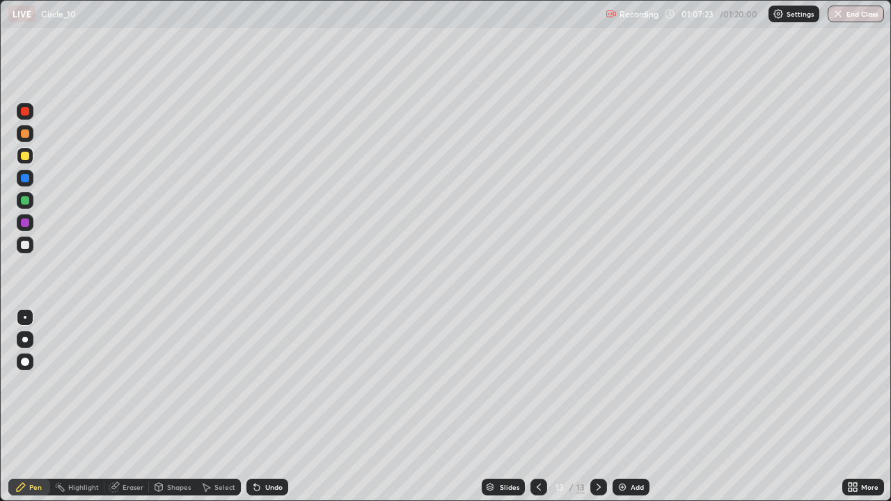
click at [626, 407] on img at bounding box center [622, 487] width 11 height 11
click at [26, 206] on div at bounding box center [25, 200] width 17 height 17
click at [272, 407] on div "Undo" at bounding box center [267, 487] width 42 height 17
click at [278, 407] on div "Undo" at bounding box center [267, 487] width 42 height 17
click at [279, 407] on div "Undo" at bounding box center [273, 487] width 17 height 7
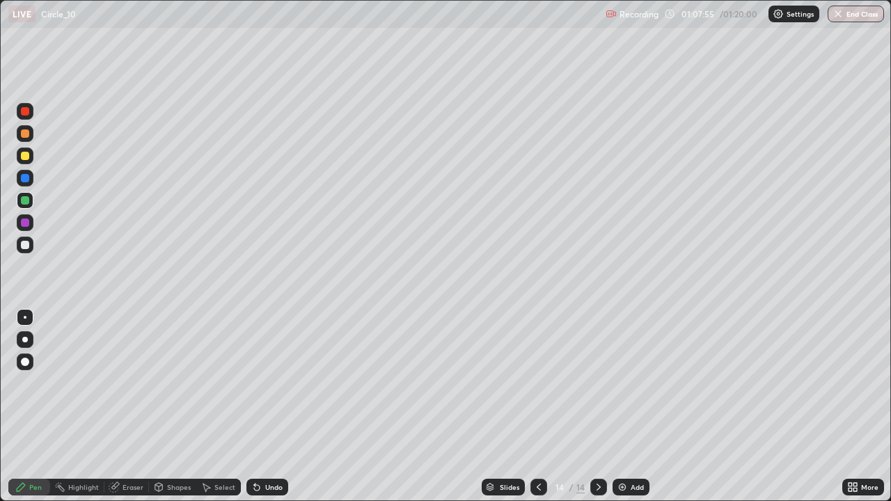
click at [26, 156] on div at bounding box center [25, 156] width 8 height 8
click at [269, 407] on div "Undo" at bounding box center [267, 487] width 42 height 17
click at [261, 407] on div "Undo" at bounding box center [267, 487] width 42 height 17
click at [254, 407] on icon at bounding box center [254, 484] width 1 height 1
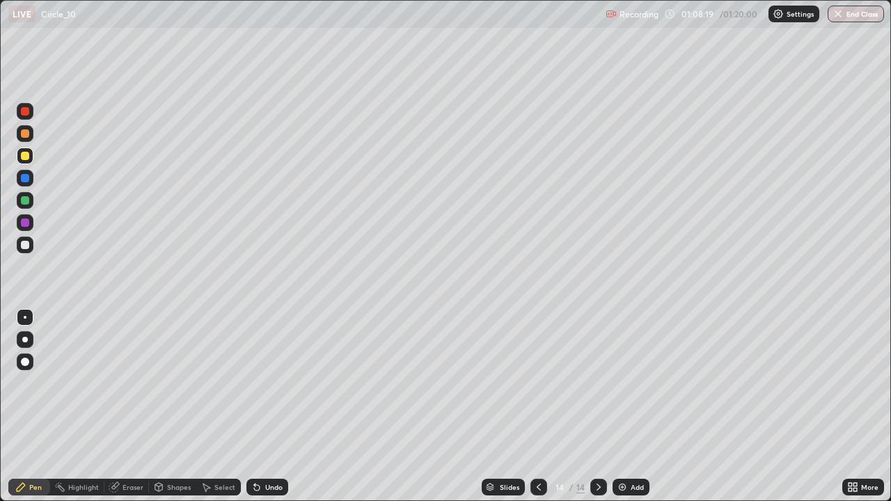
click at [28, 251] on div at bounding box center [25, 245] width 17 height 17
click at [27, 222] on div at bounding box center [25, 223] width 8 height 8
click at [27, 159] on div at bounding box center [25, 156] width 8 height 8
click at [283, 407] on div "Undo" at bounding box center [267, 487] width 42 height 17
click at [28, 250] on div at bounding box center [25, 245] width 17 height 17
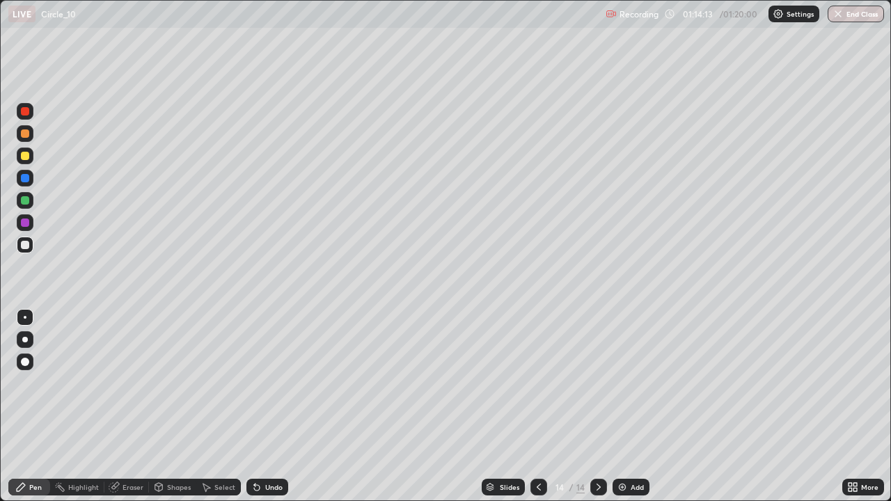
click at [863, 20] on button "End Class" at bounding box center [856, 14] width 56 height 17
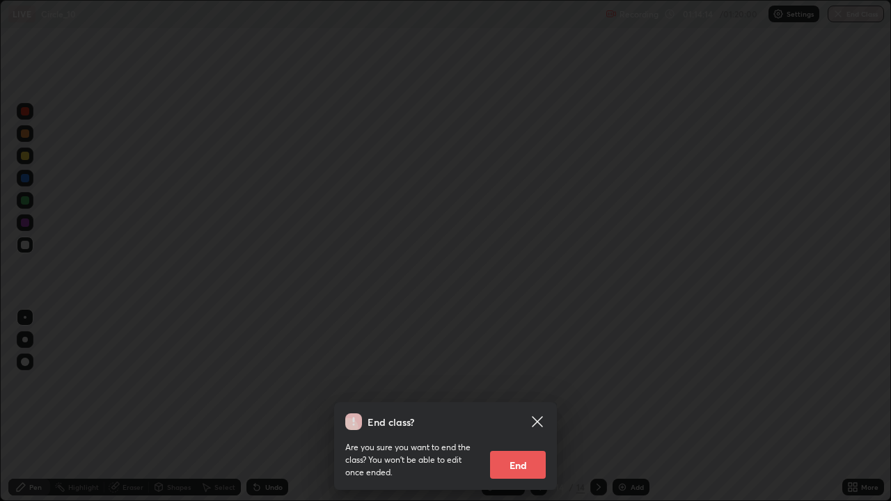
click at [542, 407] on button "End" at bounding box center [518, 465] width 56 height 28
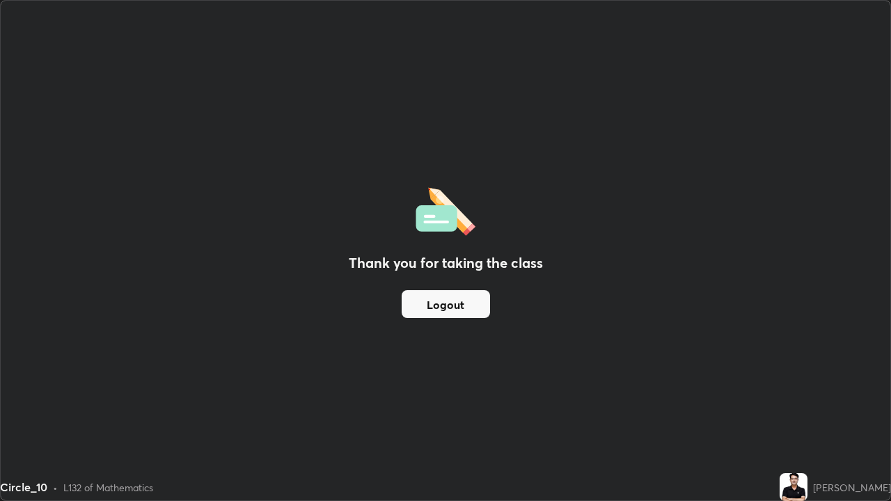
click at [514, 239] on div "Thank you for taking the class Logout" at bounding box center [446, 251] width 890 height 500
click at [455, 308] on button "Logout" at bounding box center [446, 304] width 88 height 28
